Goal: Find specific page/section: Find specific page/section

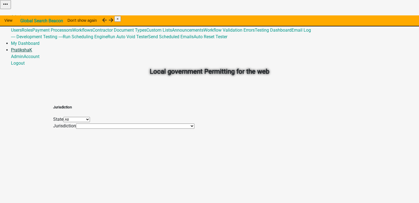
click at [32, 47] on link "PratikshaK" at bounding box center [21, 49] width 21 height 5
drag, startPoint x: 323, startPoint y: 77, endPoint x: 325, endPoint y: 49, distance: 27.8
click at [323, 77] on div "Local government Permitting for the web" at bounding box center [209, 59] width 313 height 78
click at [24, 14] on link "Admin" at bounding box center [17, 16] width 13 height 5
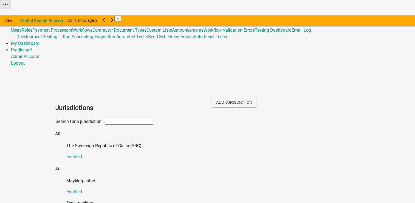
click at [31, 21] on span "487" at bounding box center [27, 23] width 7 height 5
click at [145, 119] on input "text" at bounding box center [129, 122] width 49 height 6
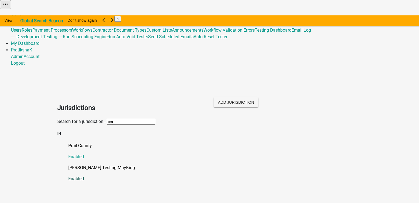
type input "pra"
click at [72, 164] on p "[PERSON_NAME] Testing MayKing" at bounding box center [215, 167] width 294 height 7
